Goal: Navigation & Orientation: Find specific page/section

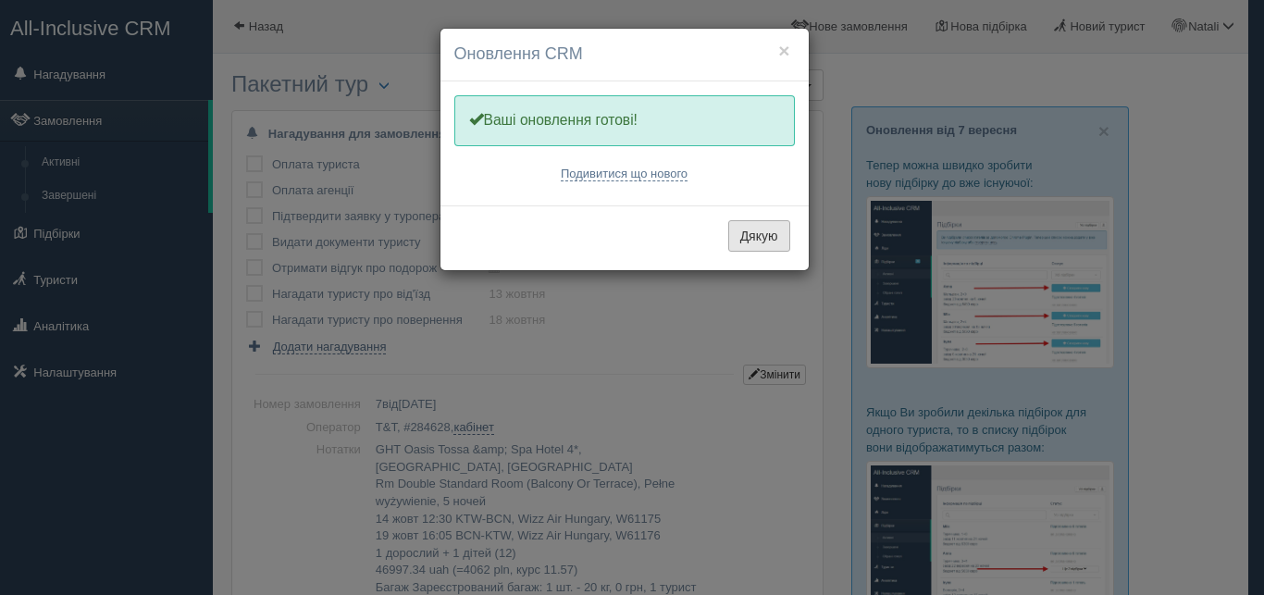
click at [768, 239] on button "Дякую" at bounding box center [759, 235] width 62 height 31
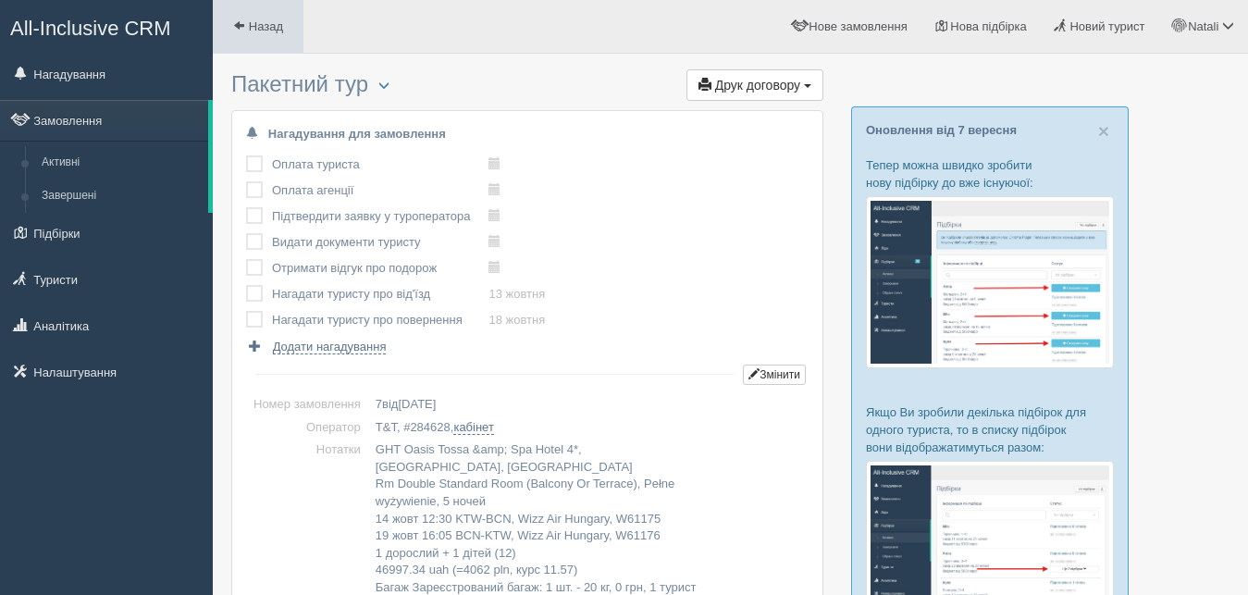
click at [234, 21] on span at bounding box center [239, 25] width 12 height 12
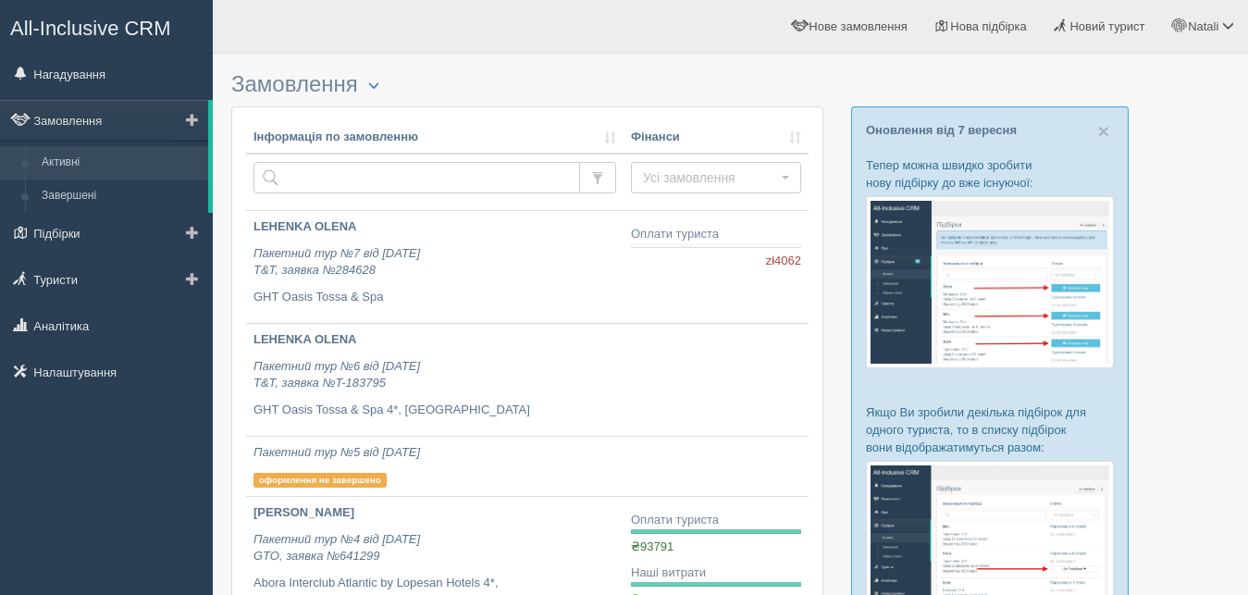
click at [103, 161] on link "Активні" at bounding box center [120, 162] width 175 height 33
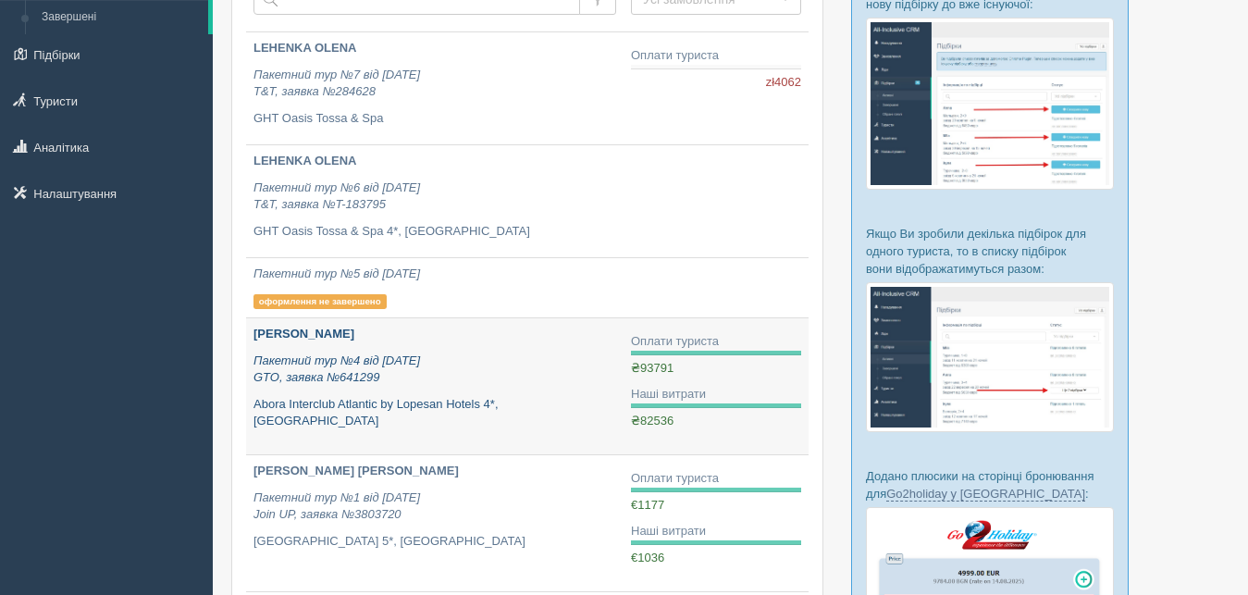
scroll to position [189, 0]
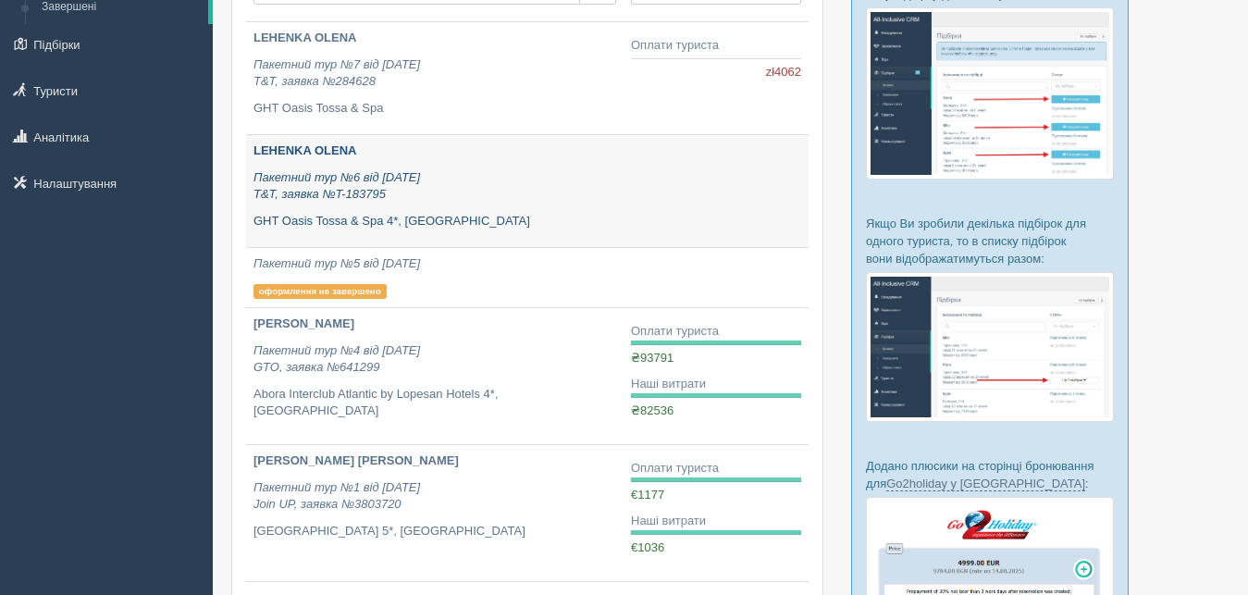
click at [492, 174] on p "Пакетний тур №6 від 06.09.2025 T&T, заявка №T-183795" at bounding box center [434, 186] width 363 height 34
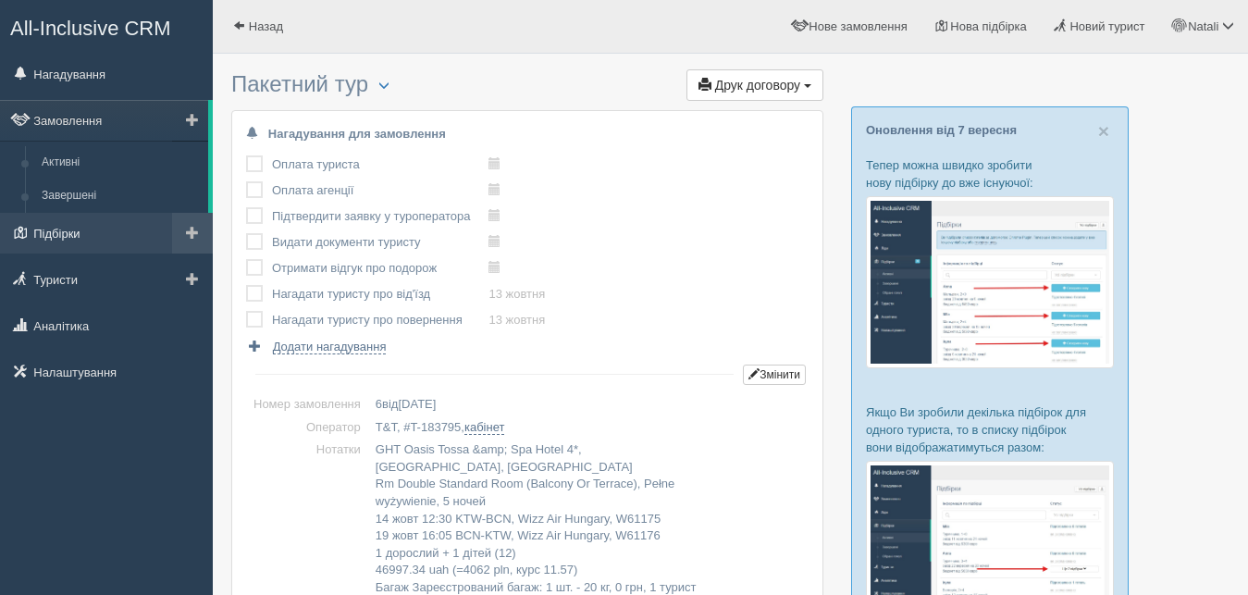
click at [28, 232] on link "Підбірки" at bounding box center [106, 233] width 213 height 41
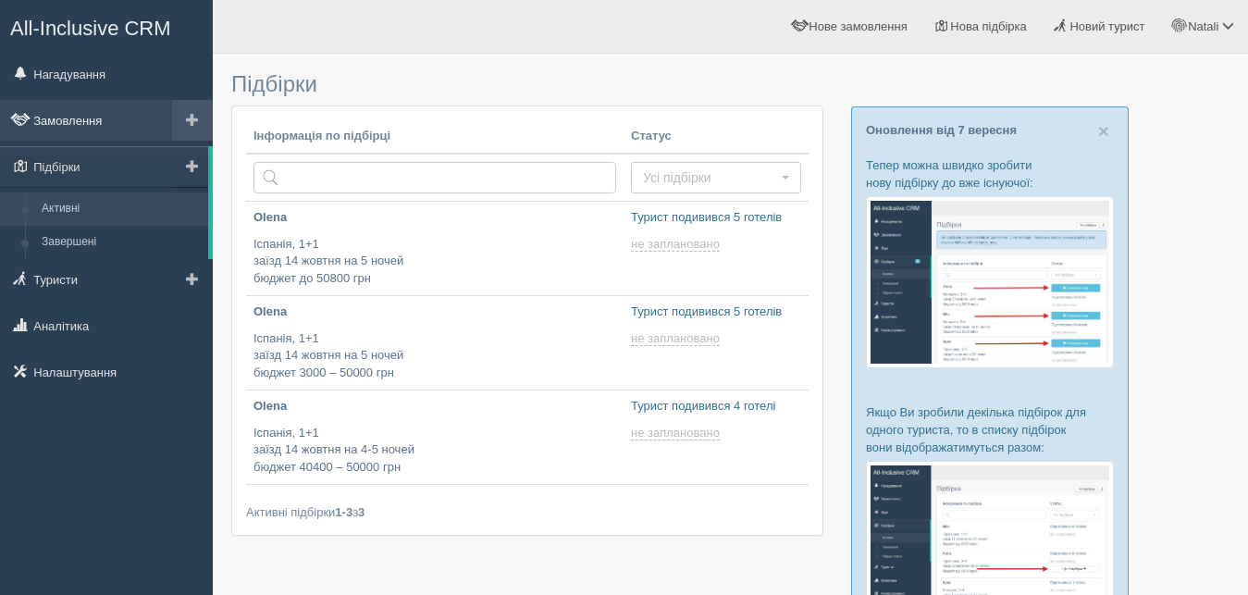
click at [102, 121] on link "Замовлення" at bounding box center [106, 120] width 213 height 41
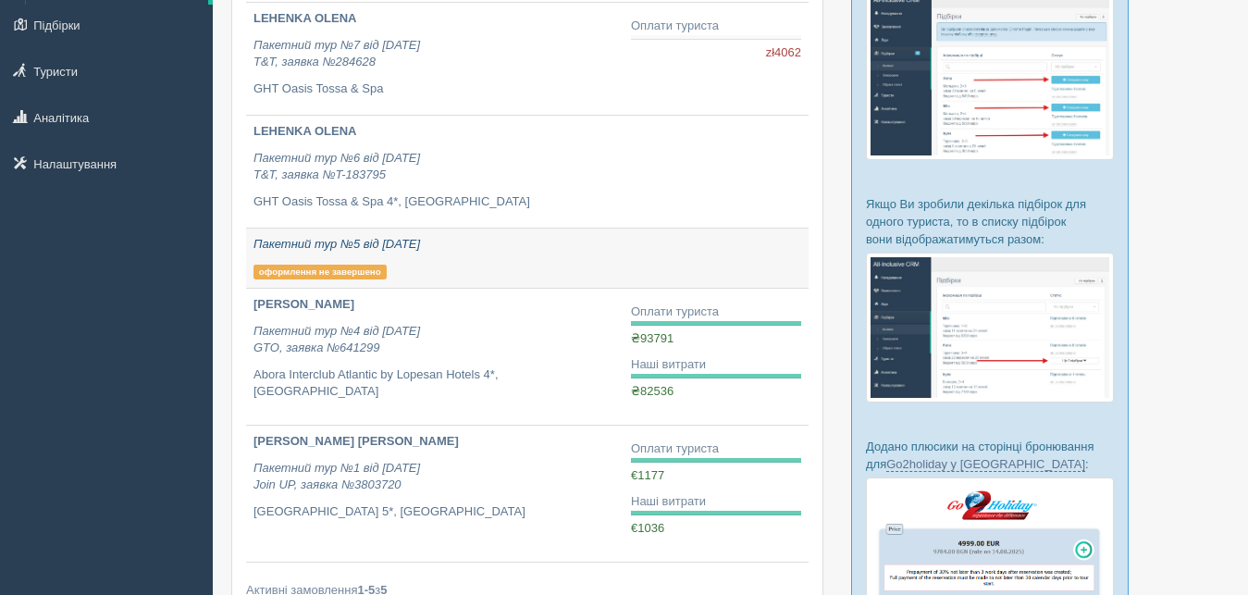
scroll to position [94, 0]
